Goal: Communication & Community: Answer question/provide support

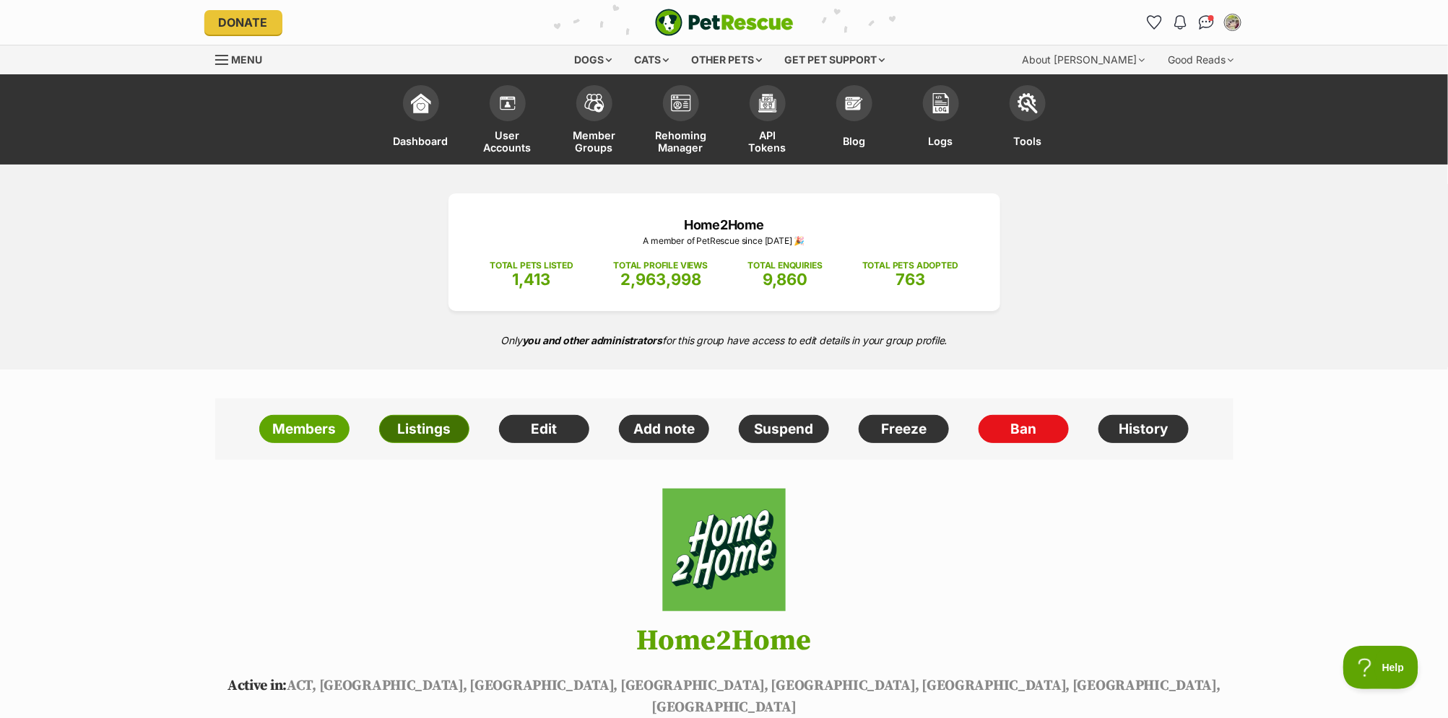
click at [431, 435] on link "Listings" at bounding box center [424, 429] width 90 height 29
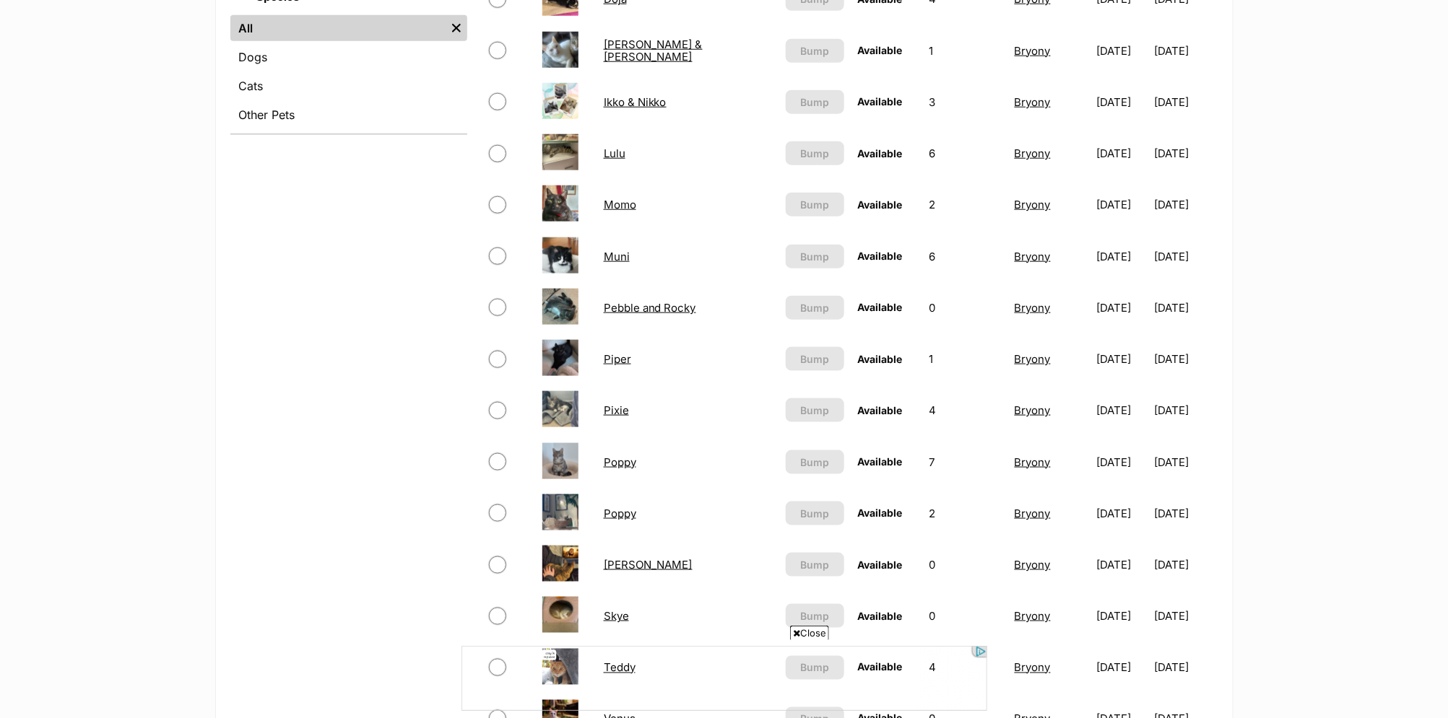
scroll to position [653, 0]
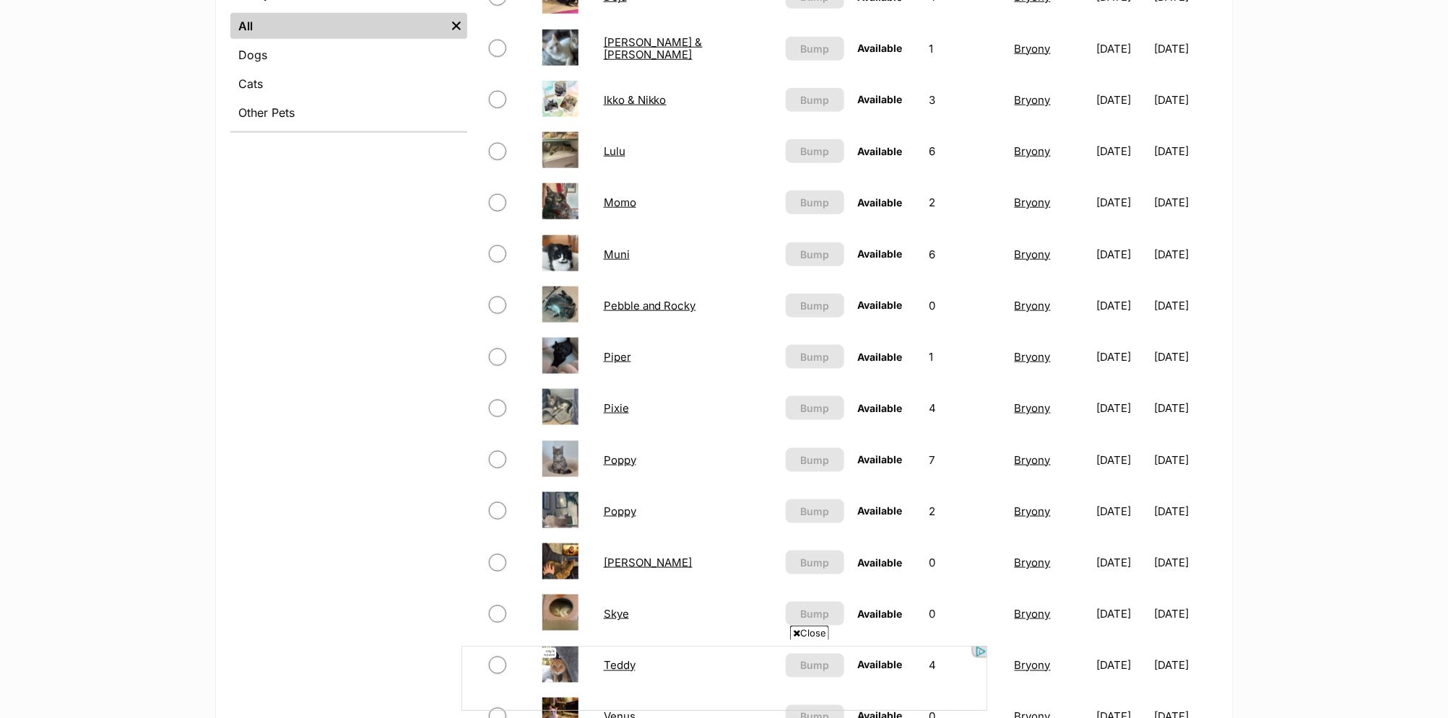
click at [617, 404] on link "Pixie" at bounding box center [616, 408] width 25 height 14
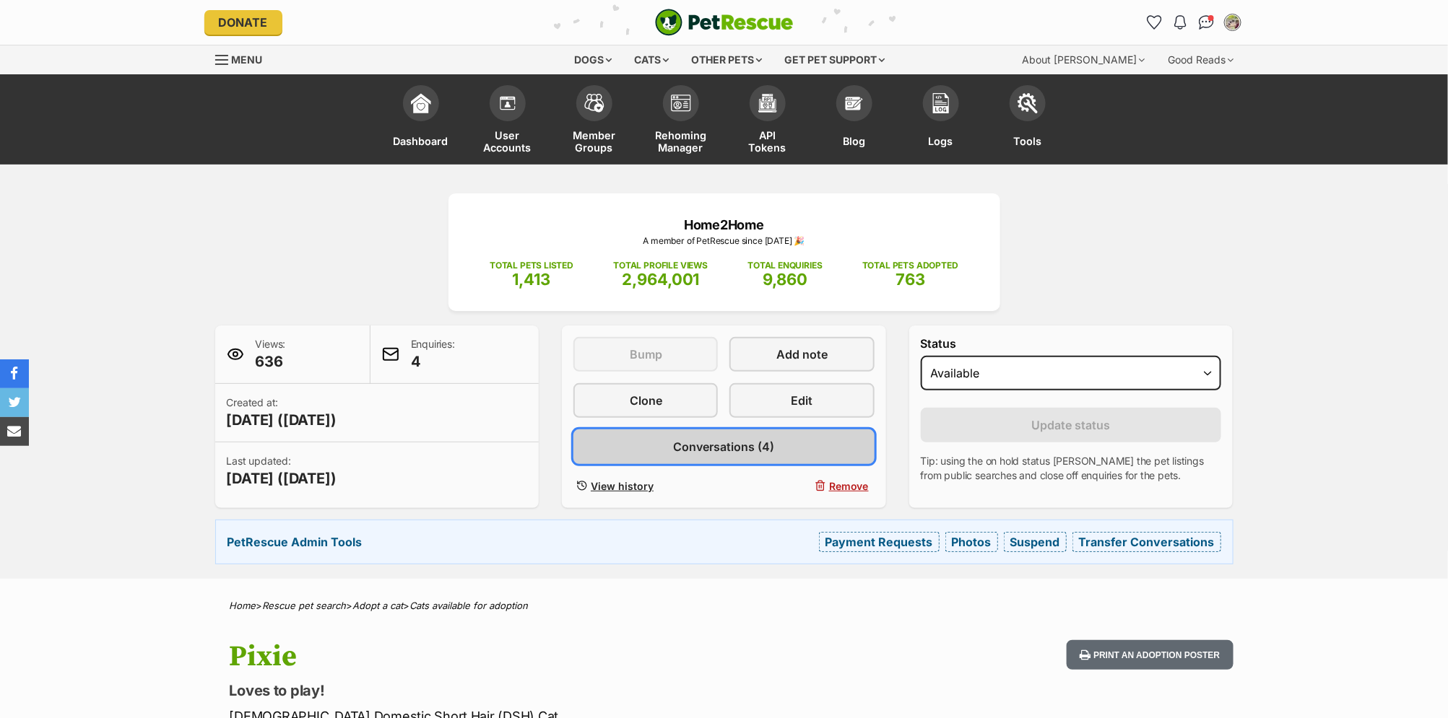
click at [759, 450] on span "Conversations (4)" at bounding box center [723, 446] width 101 height 17
